Goal: Task Accomplishment & Management: Complete application form

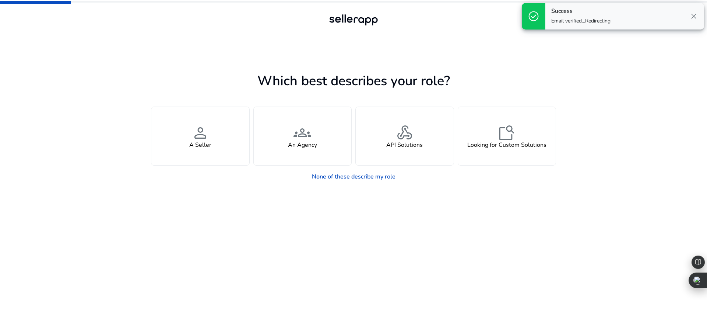
click at [232, 55] on div "Which best describes your role? You manage your own brand or store and are look…" at bounding box center [353, 188] width 405 height 295
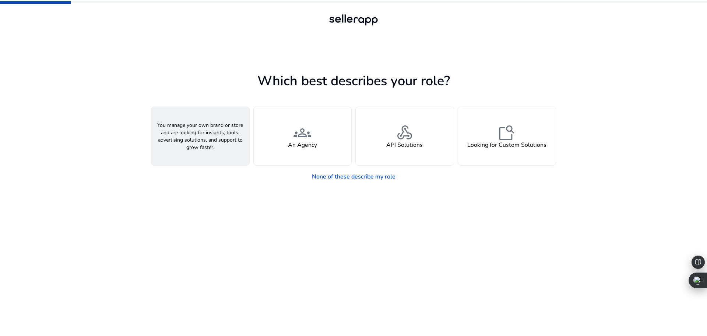
click at [203, 129] on span "person" at bounding box center [201, 133] width 18 height 18
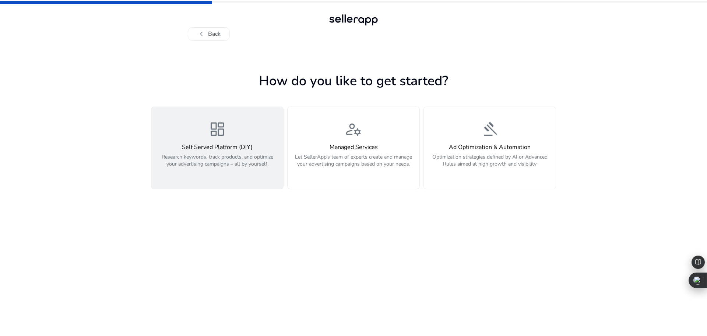
click at [249, 148] on h4 "Self Served Platform (DIY)" at bounding box center [217, 147] width 123 height 7
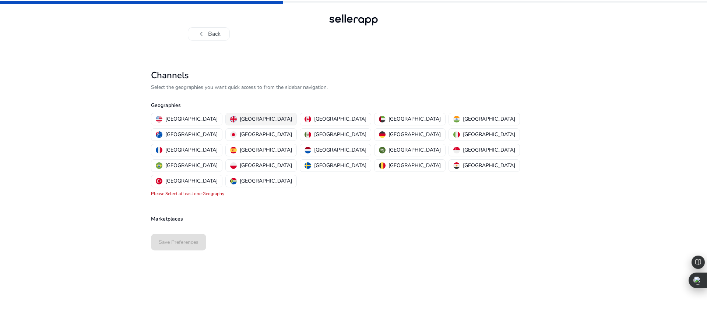
click at [240, 118] on p "[GEOGRAPHIC_DATA]" at bounding box center [266, 119] width 52 height 8
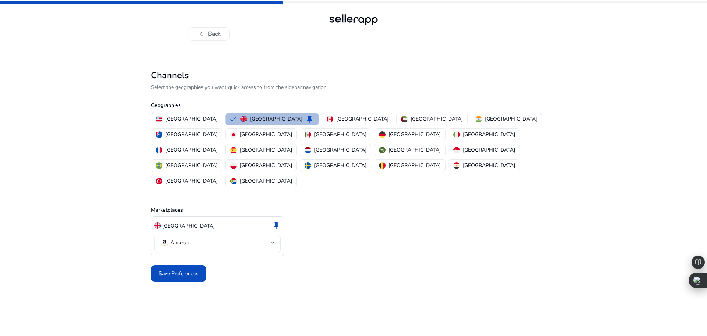
click at [196, 238] on mat-select-trigger "Amazon" at bounding box center [215, 242] width 110 height 9
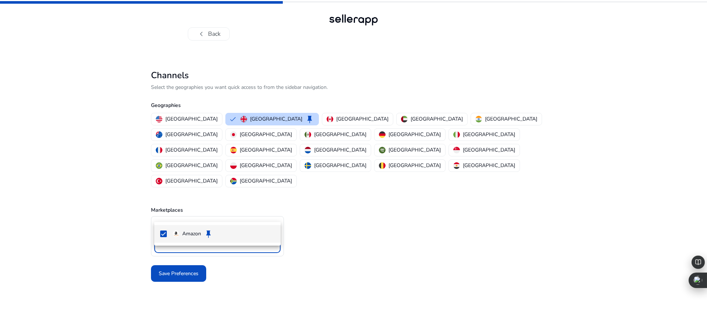
click at [349, 197] on div at bounding box center [353, 168] width 707 height 336
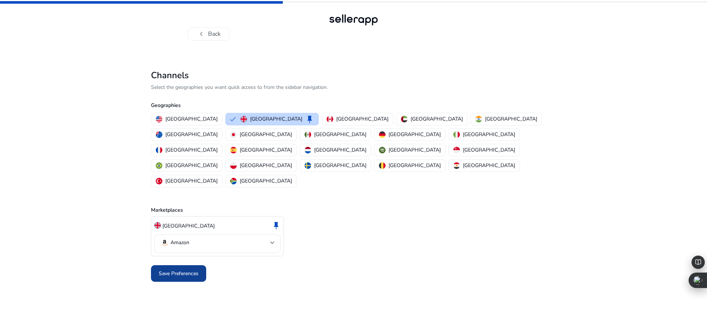
click at [176, 269] on span "Save Preferences" at bounding box center [179, 273] width 40 height 8
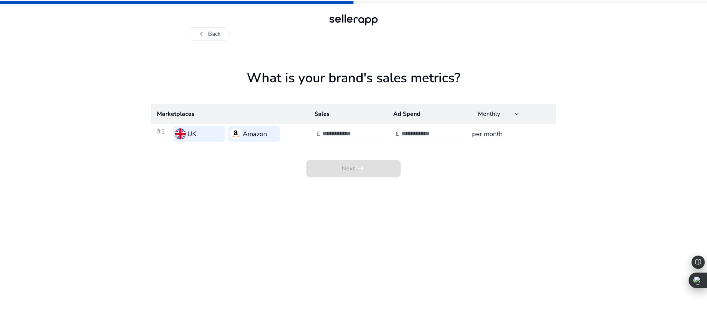
click at [329, 135] on input "number" at bounding box center [348, 133] width 50 height 8
click at [429, 135] on input "number" at bounding box center [427, 133] width 50 height 8
click at [345, 132] on input "number" at bounding box center [348, 133] width 50 height 8
click at [331, 116] on th "Sales" at bounding box center [348, 114] width 79 height 21
click at [329, 137] on input "number" at bounding box center [348, 133] width 50 height 8
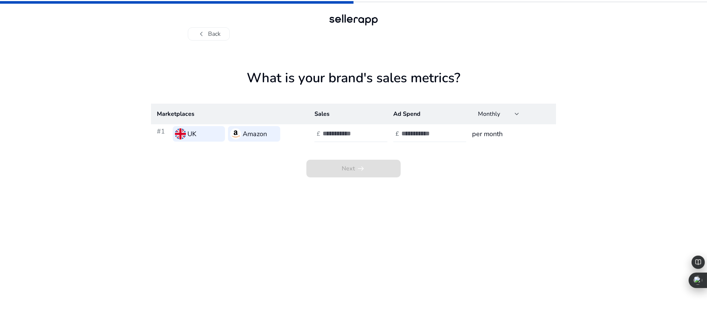
click at [399, 134] on div "£" at bounding box center [397, 133] width 8 height 7
click at [351, 136] on input "number" at bounding box center [348, 133] width 50 height 8
type input "**"
click at [447, 136] on input "**" at bounding box center [427, 133] width 50 height 8
click at [504, 133] on h3 "per month" at bounding box center [511, 134] width 78 height 10
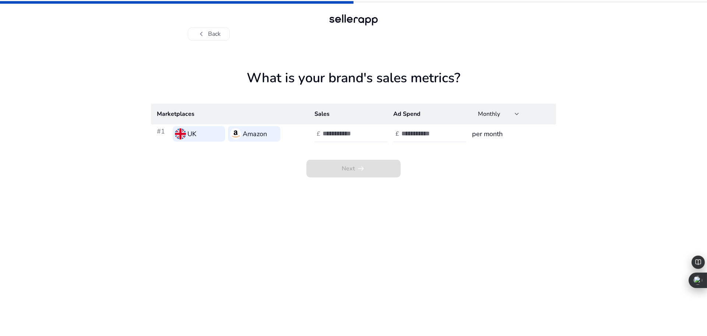
click at [486, 133] on h3 "per month" at bounding box center [511, 134] width 78 height 10
click at [522, 113] on div "Monthly" at bounding box center [498, 114] width 53 height 16
click at [487, 135] on span "Monthly" at bounding box center [492, 134] width 29 height 8
click at [431, 133] on input "**" at bounding box center [427, 133] width 50 height 8
click at [444, 188] on app-sales-metrics "What is your brand's sales metrics? Marketplaces Sales Ad Spend Monthly #1 UK A…" at bounding box center [353, 203] width 405 height 266
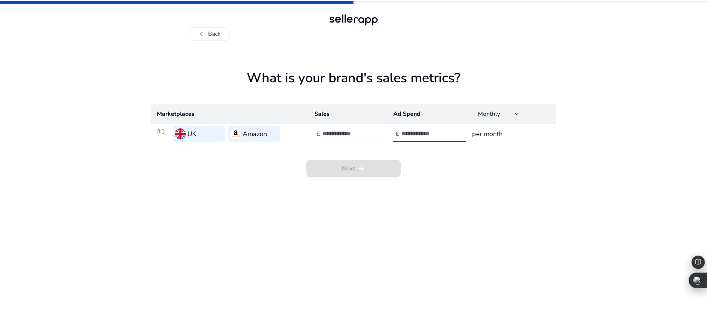
click at [414, 130] on input "number" at bounding box center [427, 133] width 50 height 8
type input "*****"
click at [432, 166] on div "Next arrow_right_alt" at bounding box center [353, 160] width 405 height 34
click at [337, 132] on input "number" at bounding box center [348, 133] width 50 height 8
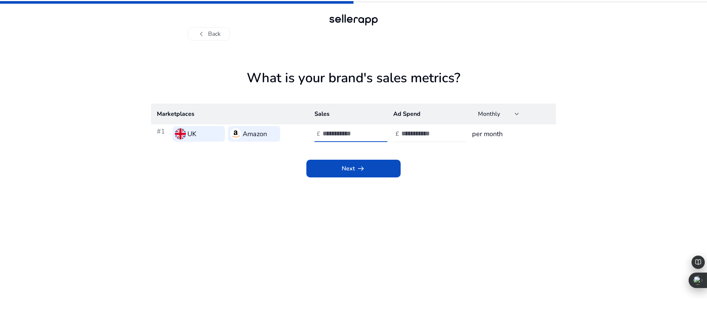
type input "*********"
click at [487, 209] on app-sales-metrics "What is your brand's sales metrics? Marketplaces Sales Ad Spend Monthly #1 UK A…" at bounding box center [353, 203] width 405 height 266
click at [377, 167] on span at bounding box center [353, 169] width 94 height 18
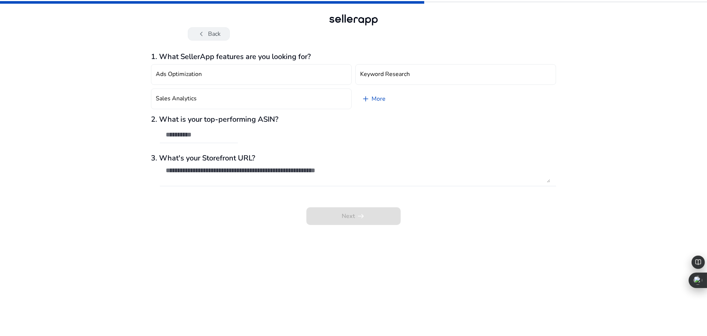
click at [218, 30] on button "chevron_left Back" at bounding box center [209, 33] width 42 height 13
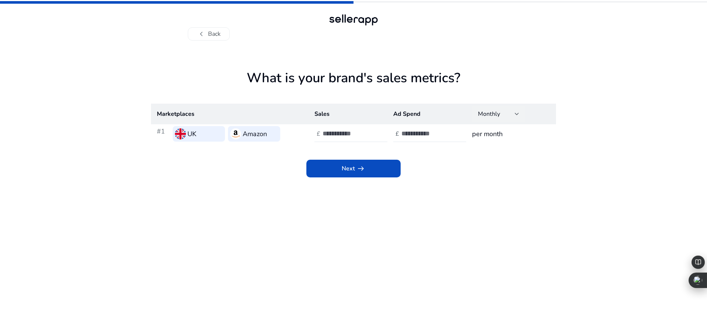
click at [516, 117] on div at bounding box center [517, 113] width 4 height 9
click at [496, 151] on span "Yearly" at bounding box center [498, 151] width 41 height 8
click at [496, 163] on div "Next arrow_right_alt" at bounding box center [353, 160] width 405 height 34
click at [355, 171] on app-icon "arrow_right_alt" at bounding box center [360, 168] width 10 height 9
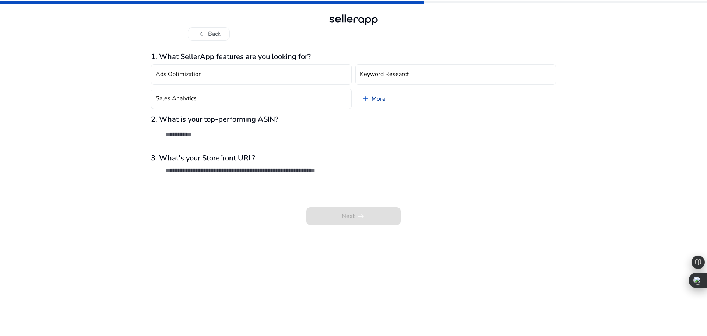
click at [382, 97] on link "add More" at bounding box center [373, 98] width 36 height 21
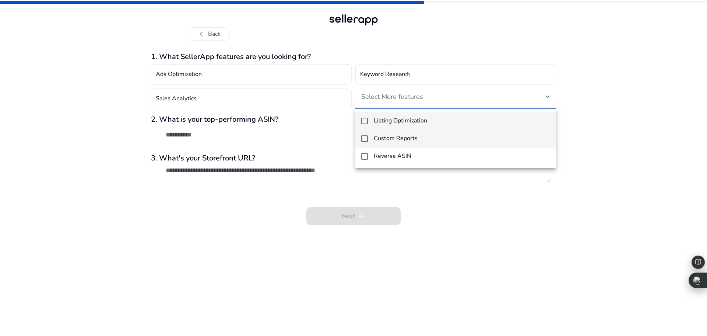
click at [368, 135] on mat-option "Custom Reports" at bounding box center [455, 139] width 201 height 18
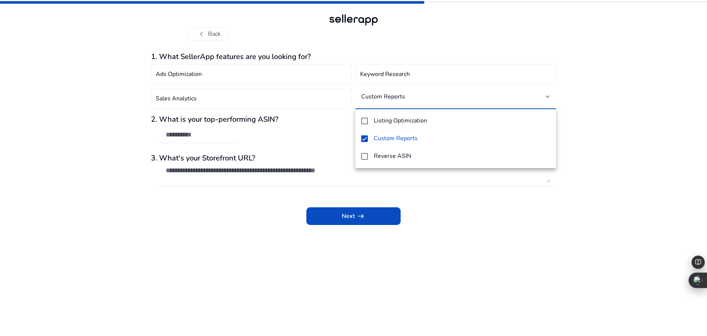
click at [290, 227] on div at bounding box center [353, 168] width 707 height 336
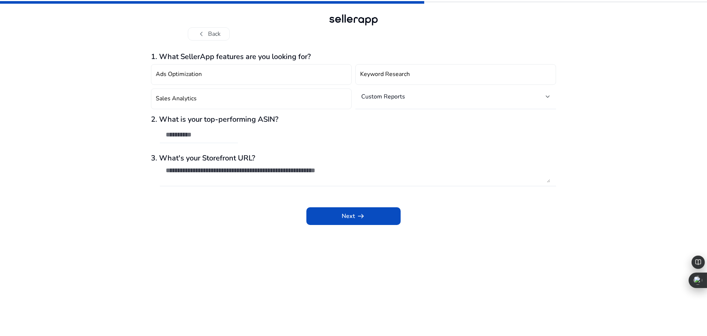
click at [204, 132] on input "text" at bounding box center [199, 134] width 66 height 8
paste input "**********"
type input "**********"
click at [175, 210] on div "Next arrow_right_alt" at bounding box center [353, 211] width 405 height 28
click at [226, 172] on textarea at bounding box center [358, 174] width 385 height 16
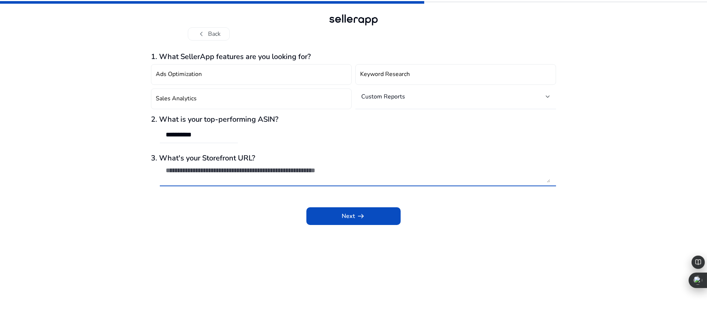
paste textarea "**********"
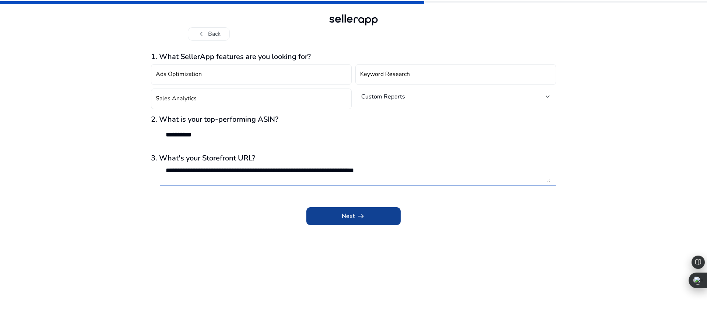
type textarea "**********"
click at [351, 220] on span "Next arrow_right_alt" at bounding box center [354, 215] width 24 height 9
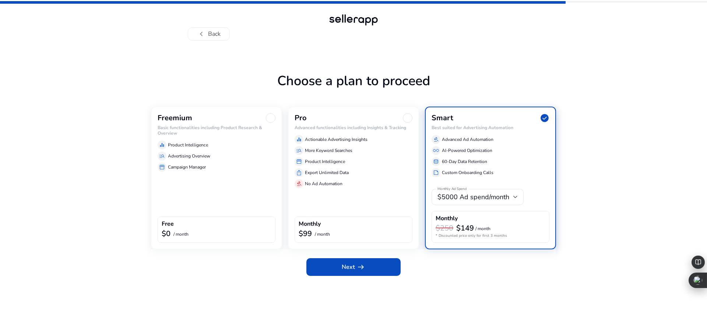
click at [192, 154] on p "Advertising Overview" at bounding box center [189, 156] width 42 height 7
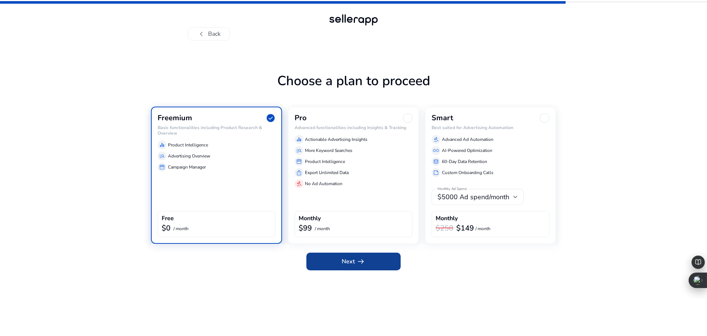
click at [336, 260] on span at bounding box center [353, 261] width 94 height 18
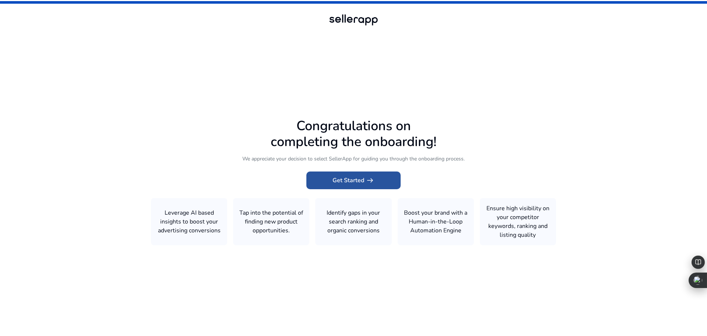
click at [327, 184] on span at bounding box center [353, 180] width 94 height 18
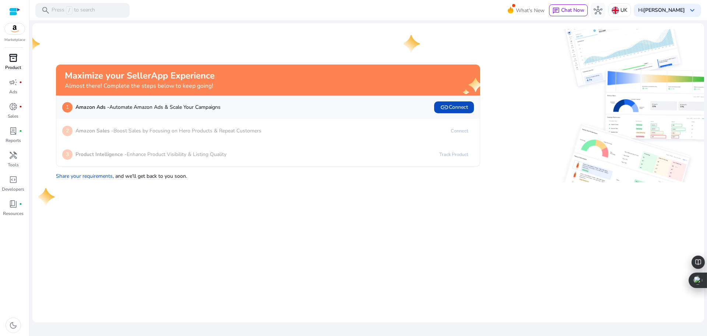
click at [20, 66] on p "Product" at bounding box center [13, 67] width 16 height 7
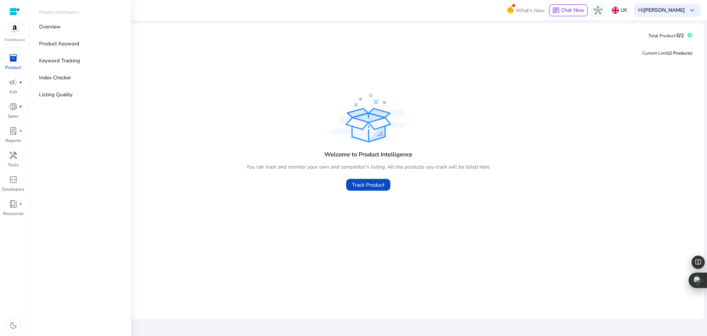
click at [22, 31] on img at bounding box center [15, 28] width 20 height 11
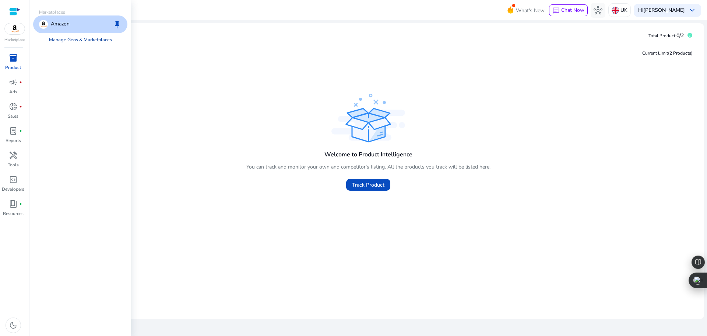
click at [72, 38] on link "Manage Geos & Marketplaces" at bounding box center [80, 39] width 75 height 13
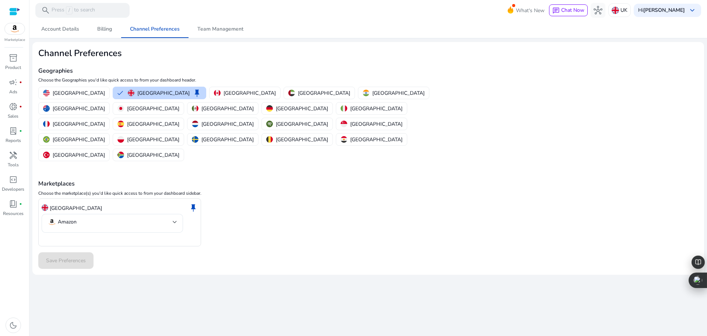
click at [292, 198] on div "United Kingdom keep Amazon" at bounding box center [368, 222] width 660 height 48
click at [9, 61] on span "inventory_2" at bounding box center [13, 57] width 9 height 9
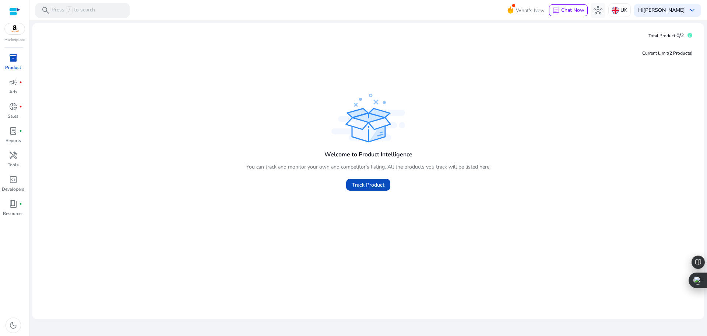
click at [21, 36] on div "Marketplace" at bounding box center [14, 21] width 29 height 43
click at [20, 29] on img at bounding box center [15, 28] width 20 height 11
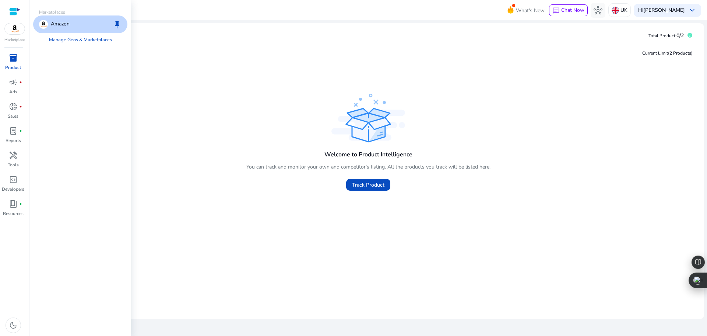
click at [73, 22] on div "Amazon keep" at bounding box center [80, 24] width 94 height 18
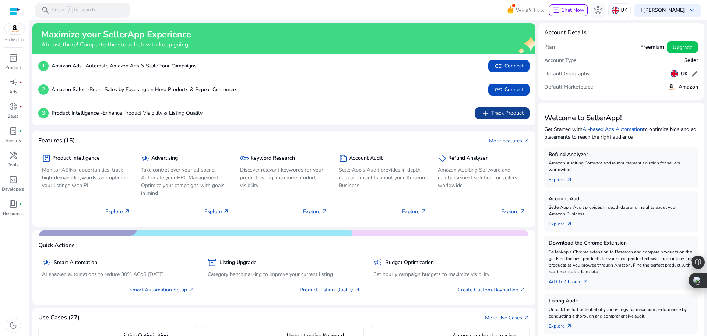
click at [488, 113] on app-icon "add" at bounding box center [486, 113] width 10 height 9
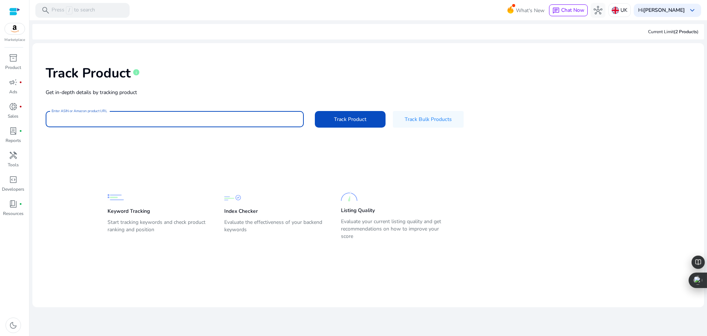
click at [173, 121] on input "Enter ASIN or Amazon product URL" at bounding box center [175, 119] width 246 height 8
paste input "**********"
type input "**********"
click at [19, 133] on div "lab_profile fiber_manual_record" at bounding box center [13, 131] width 21 height 12
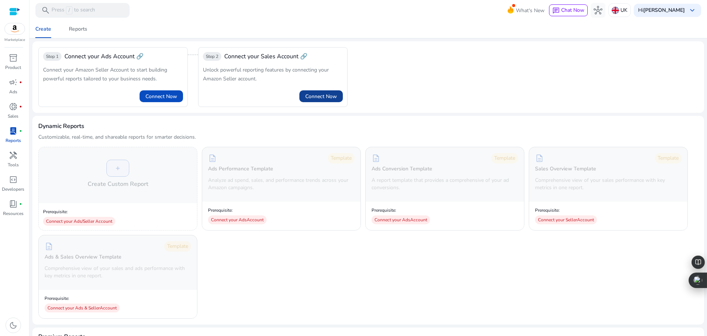
click at [314, 97] on span "Connect Now" at bounding box center [321, 96] width 32 height 8
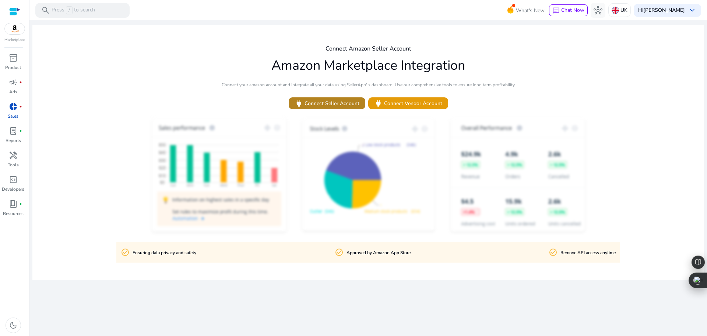
click at [325, 103] on span "power Connect Seller Account" at bounding box center [327, 103] width 65 height 8
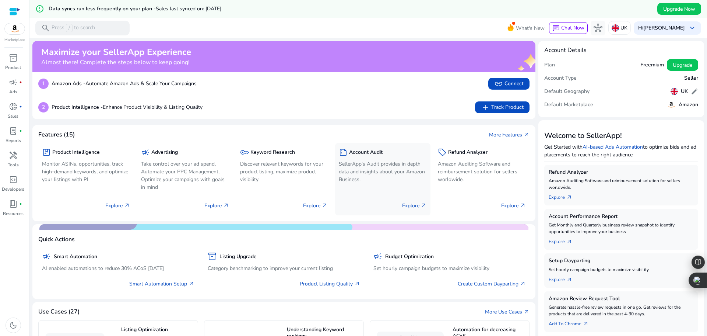
click at [364, 155] on h5 "Account Audit" at bounding box center [366, 152] width 34 height 6
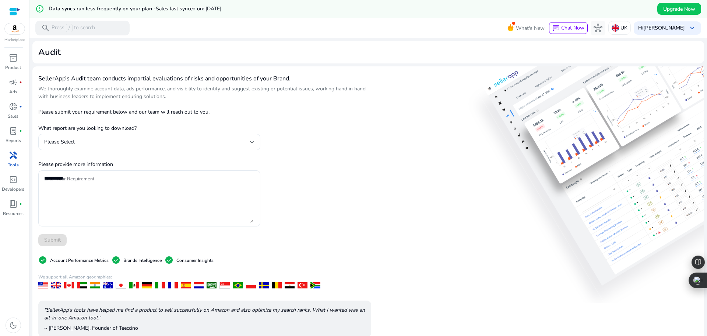
click at [214, 144] on div "Please Select" at bounding box center [147, 142] width 206 height 8
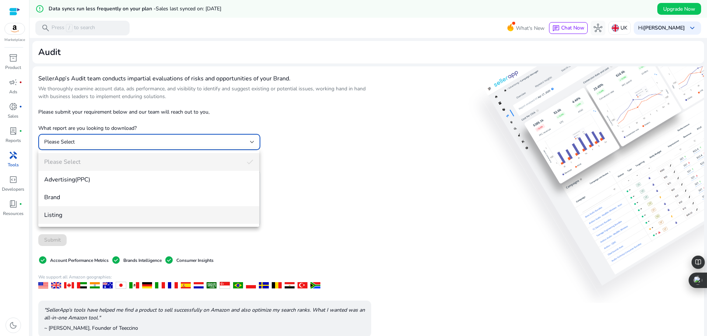
click at [129, 215] on span "Listing" at bounding box center [148, 215] width 209 height 8
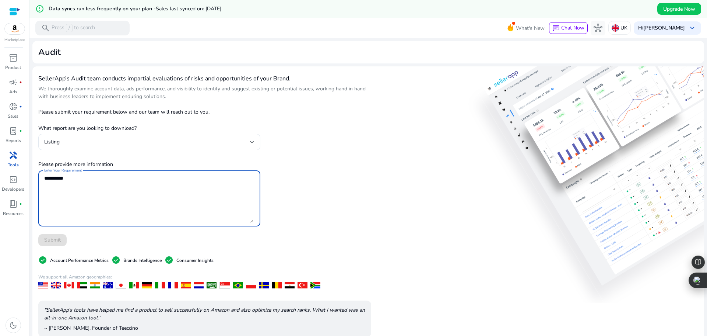
click at [84, 204] on textarea "Enter Your Requirement" at bounding box center [148, 198] width 209 height 49
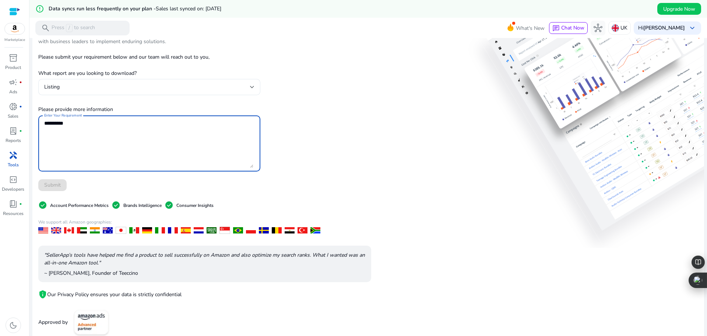
scroll to position [63, 0]
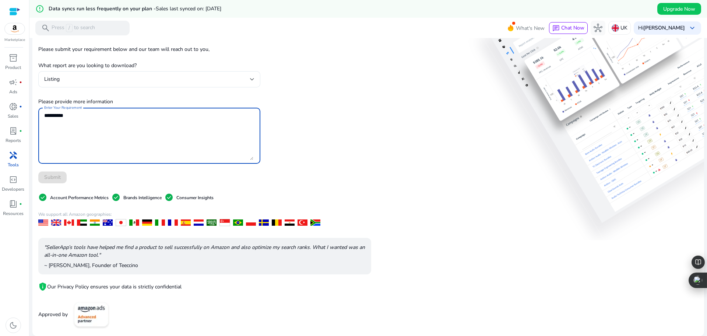
click at [18, 163] on p "Tools" at bounding box center [13, 164] width 11 height 7
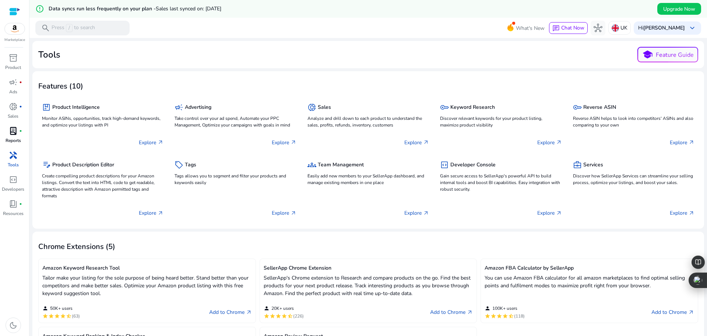
click at [12, 138] on p "Reports" at bounding box center [13, 140] width 15 height 7
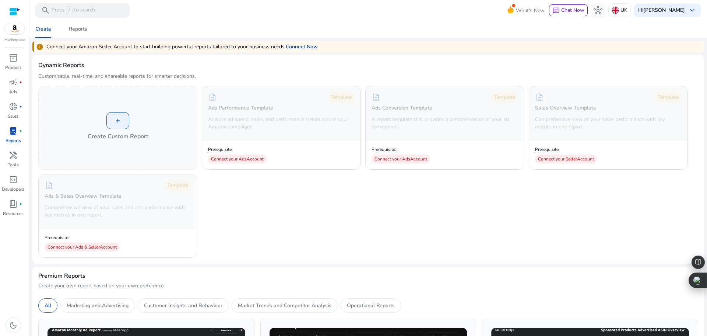
click at [305, 48] on link "Connect Now" at bounding box center [302, 47] width 32 height 8
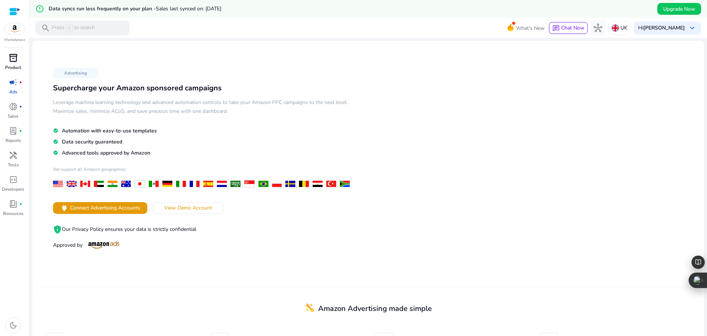
click at [15, 58] on span "inventory_2" at bounding box center [13, 57] width 9 height 9
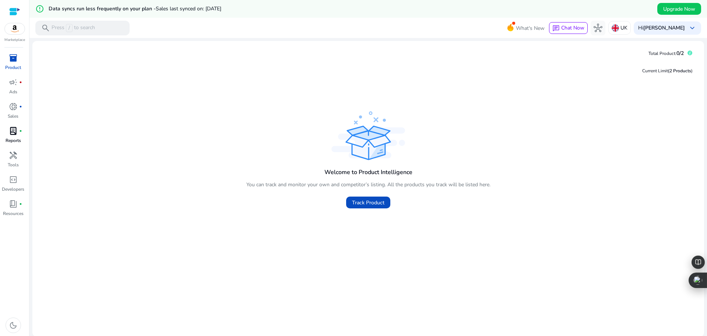
click at [21, 138] on link "lab_profile fiber_manual_record Reports" at bounding box center [13, 137] width 26 height 24
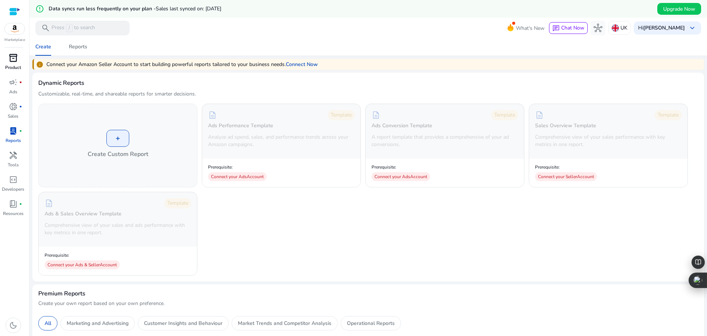
click at [21, 138] on link "lab_profile fiber_manual_record Reports" at bounding box center [13, 137] width 26 height 24
click at [74, 44] on div "Reports" at bounding box center [78, 46] width 18 height 5
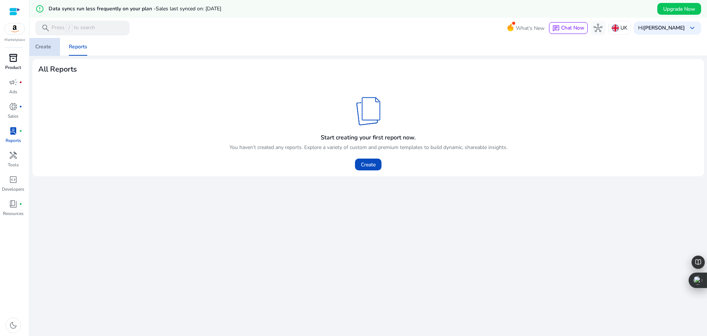
click at [48, 48] on div "Create" at bounding box center [43, 46] width 16 height 5
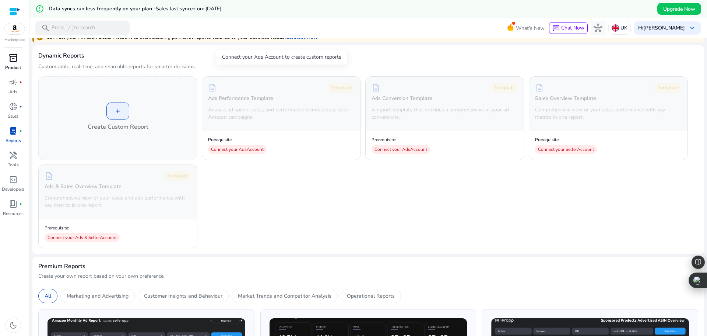
scroll to position [37, 0]
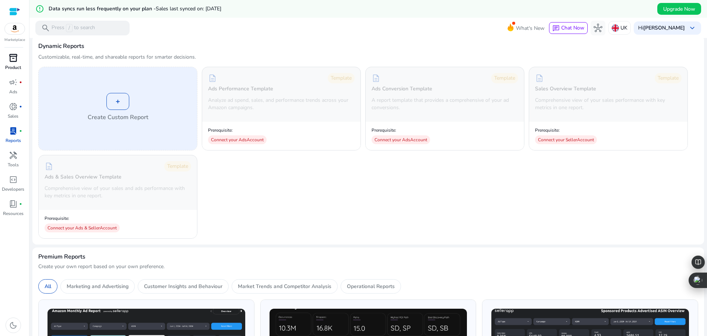
click at [131, 103] on div "+ Create Custom Report" at bounding box center [118, 108] width 158 height 83
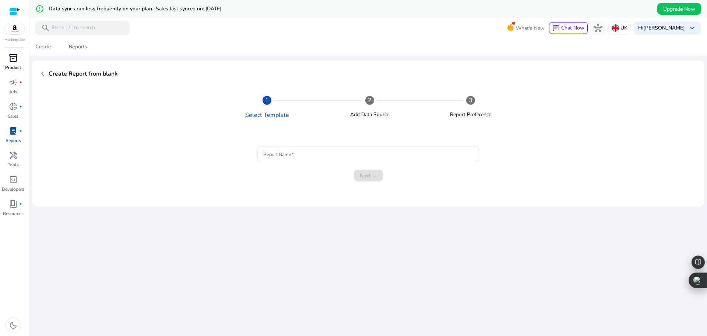
click at [43, 75] on span "chevron_left" at bounding box center [42, 73] width 9 height 9
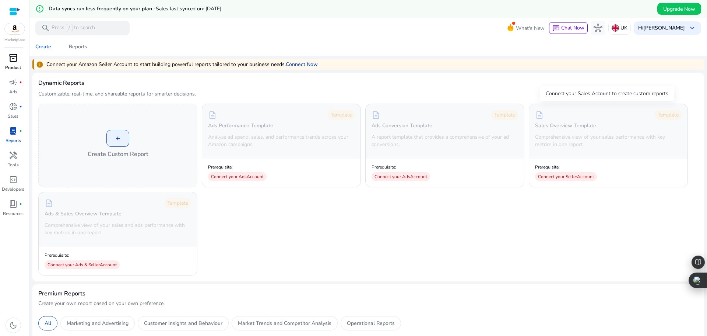
click at [573, 156] on div "description Template Sales Overview Template Comprehensive view of your sales p…" at bounding box center [608, 145] width 158 height 83
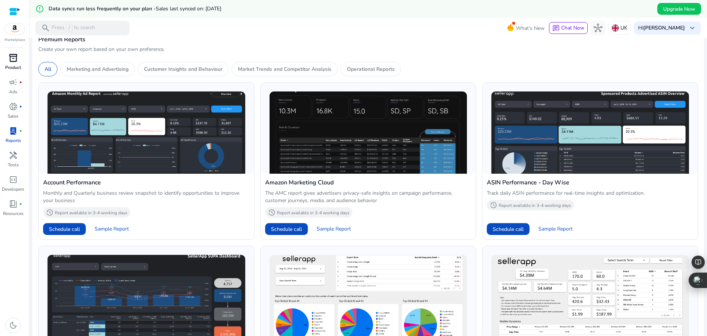
scroll to position [258, 0]
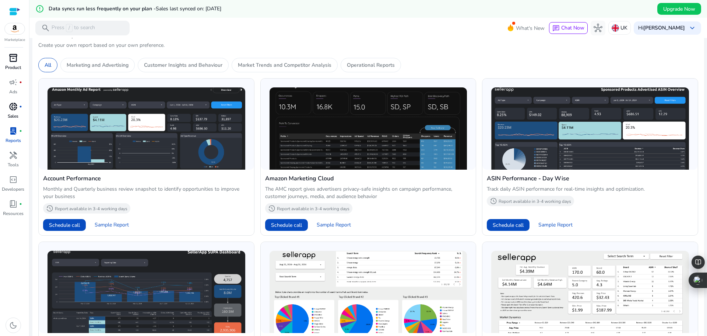
click at [21, 111] on div "donut_small fiber_manual_record" at bounding box center [13, 107] width 21 height 12
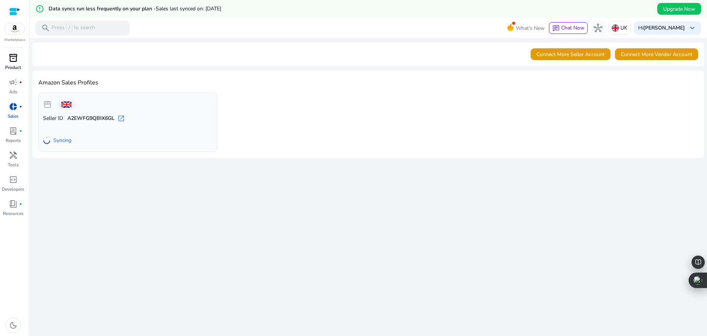
click at [378, 100] on div "storefront Seller ID A2EWFG9QBIX6GL open_in_new Syncing" at bounding box center [368, 122] width 660 height 60
click at [397, 65] on div "Connect More Seller Account Connect More Vendor Account" at bounding box center [368, 54] width 672 height 24
click at [403, 123] on div "storefront Seller ID A2EWFG9QBIX6GL open_in_new Syncing" at bounding box center [368, 122] width 660 height 60
click at [414, 207] on div "We are getting things ready for you... Connect More Seller Account Connect More…" at bounding box center [368, 195] width 672 height 315
